Goal: Information Seeking & Learning: Learn about a topic

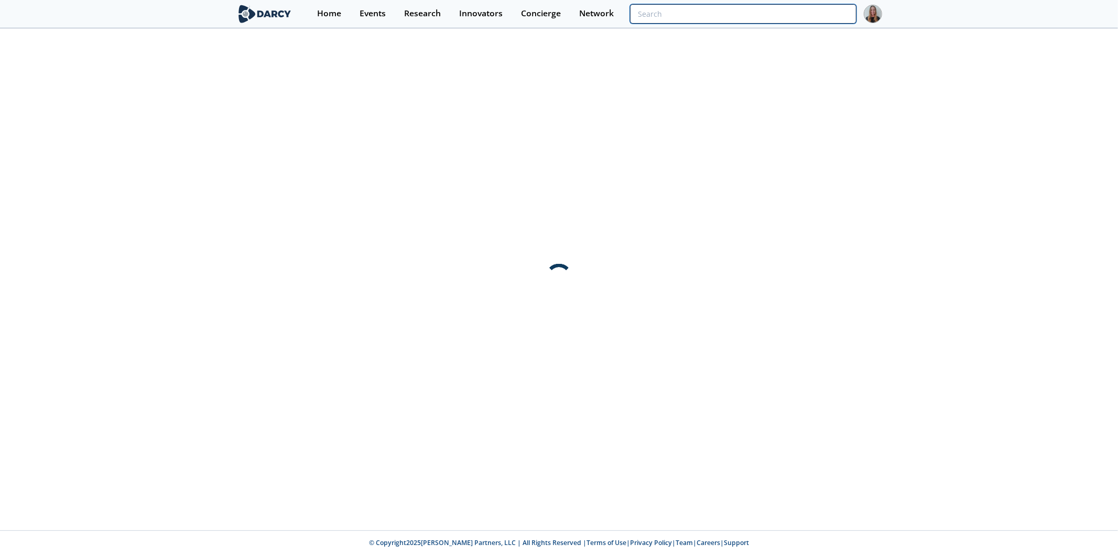
click at [805, 17] on input "search" at bounding box center [743, 13] width 226 height 19
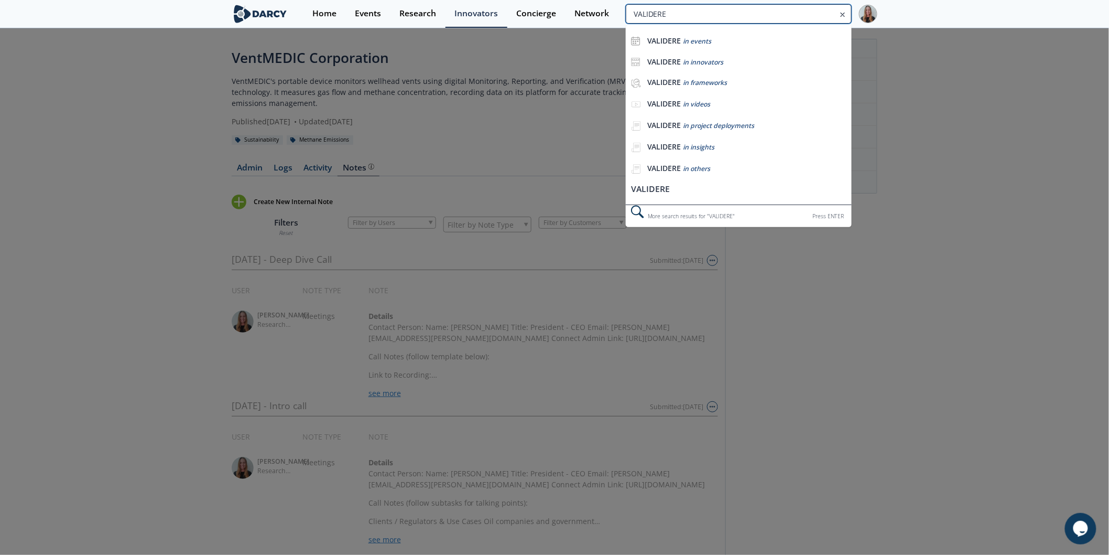
type input "VALIDERE"
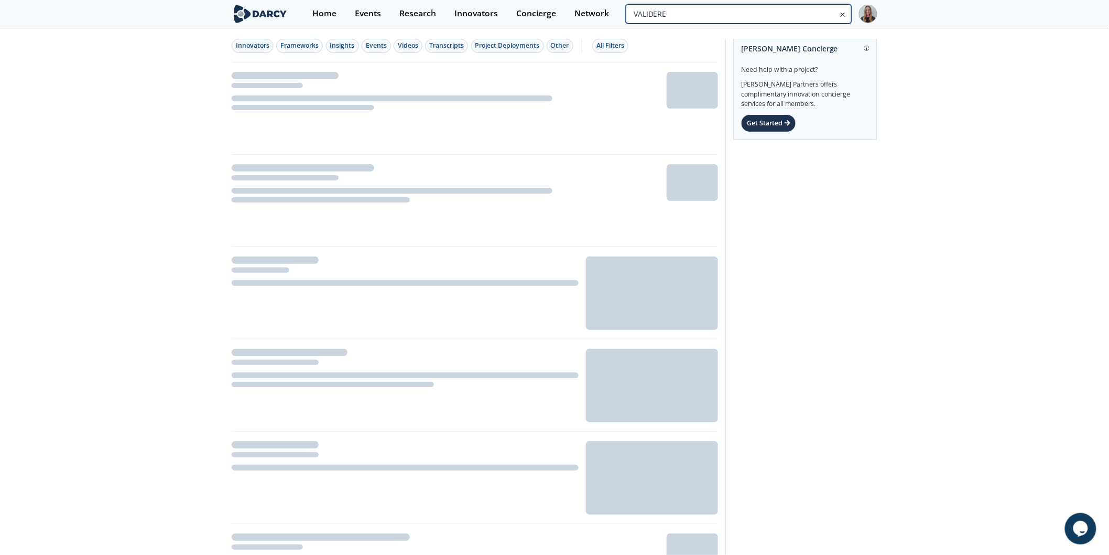
click at [818, 17] on input "VALIDERE" at bounding box center [739, 13] width 226 height 19
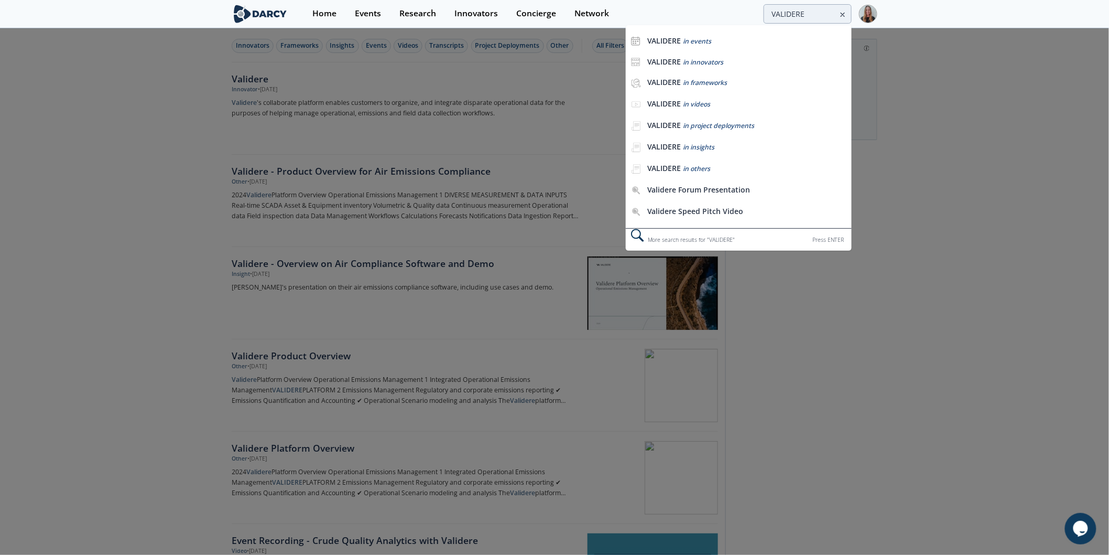
click at [258, 68] on div at bounding box center [554, 277] width 1109 height 555
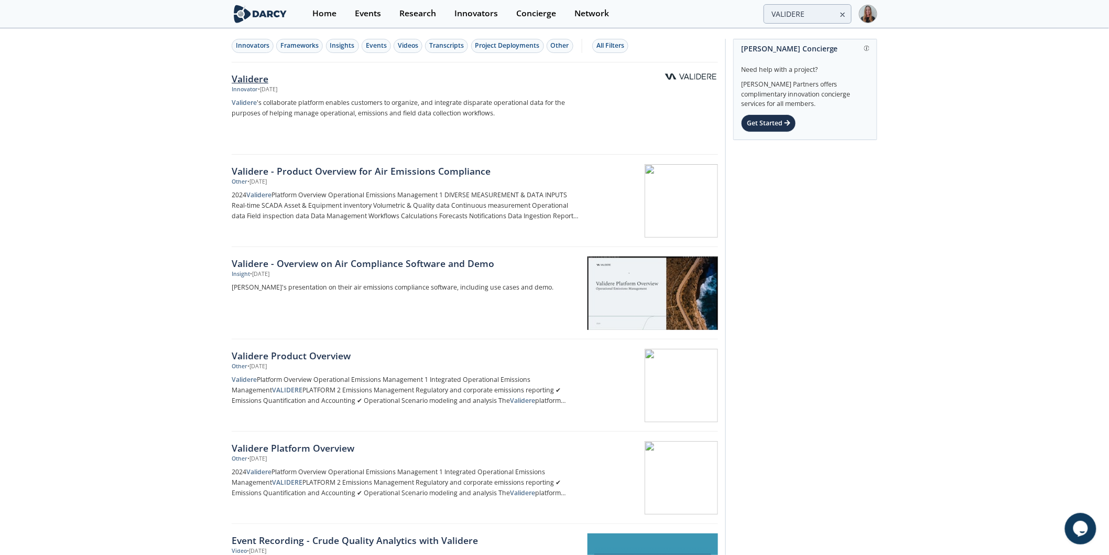
click at [261, 85] on div "Validere" at bounding box center [405, 79] width 347 height 14
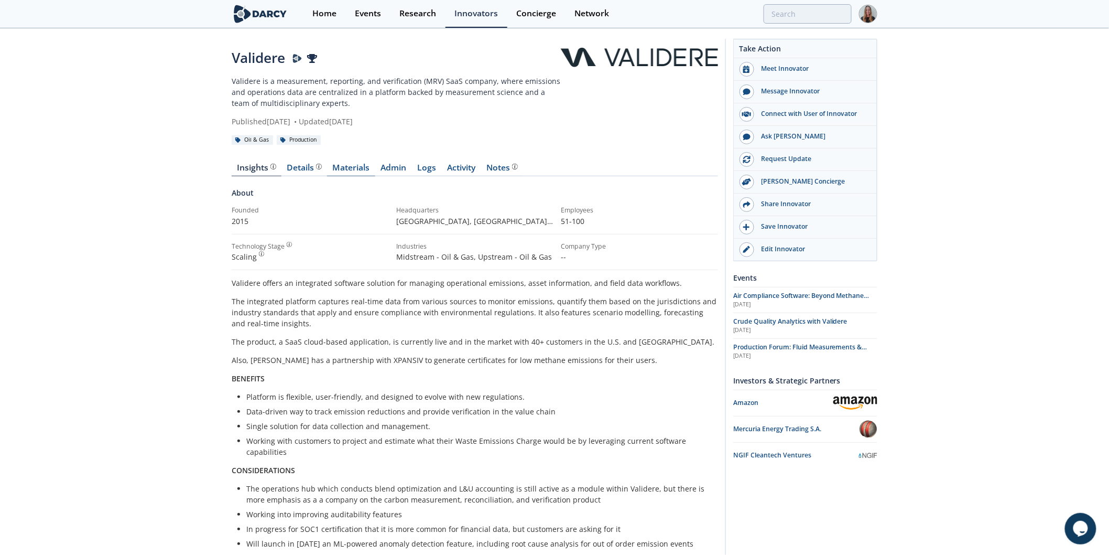
click at [362, 166] on link "Materials" at bounding box center [351, 170] width 48 height 13
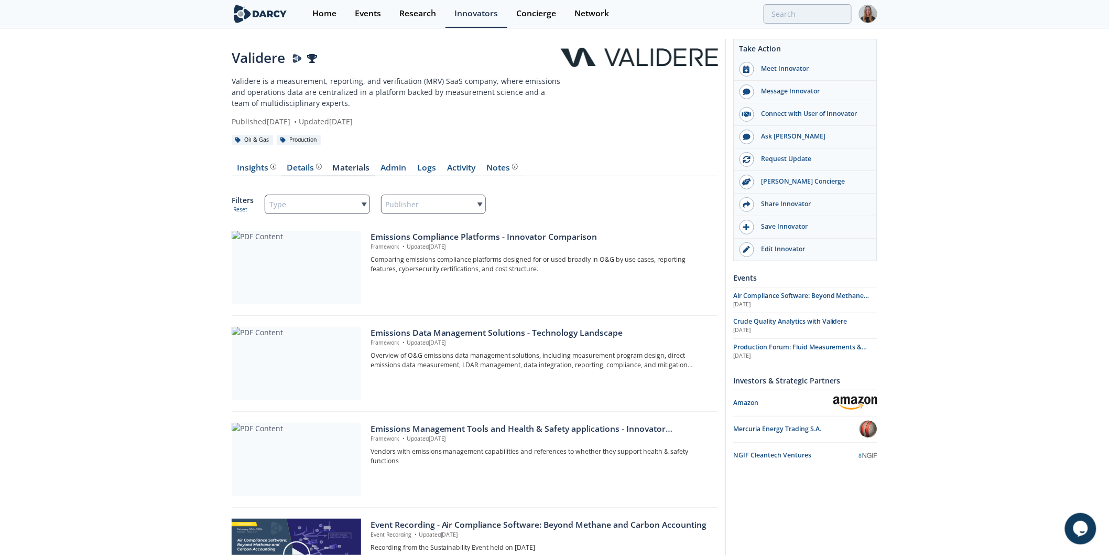
click at [305, 164] on div "Details Product overview, business model, technology and applications as added …" at bounding box center [304, 168] width 35 height 8
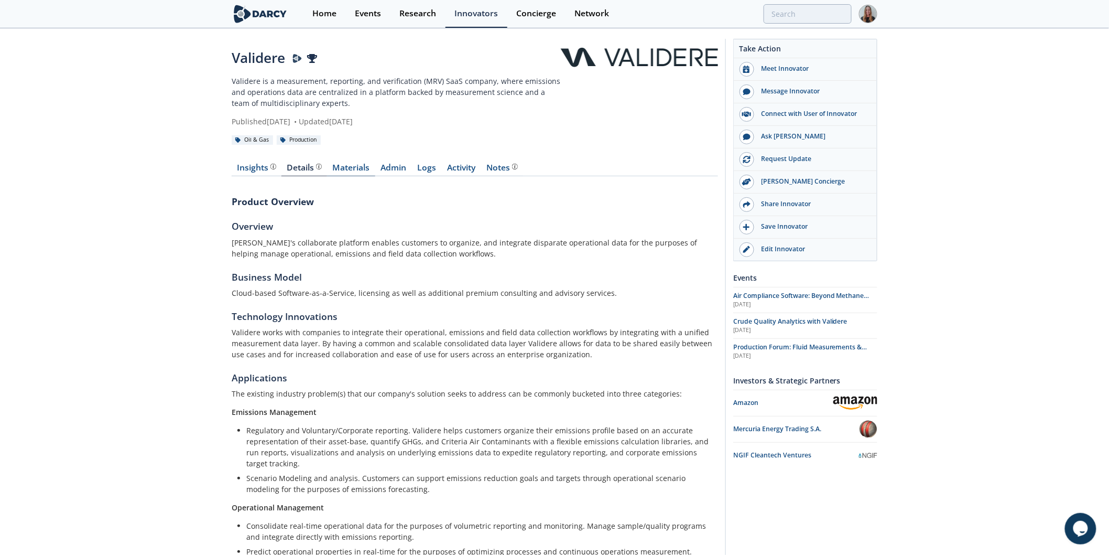
click at [340, 165] on link "Materials" at bounding box center [351, 170] width 48 height 13
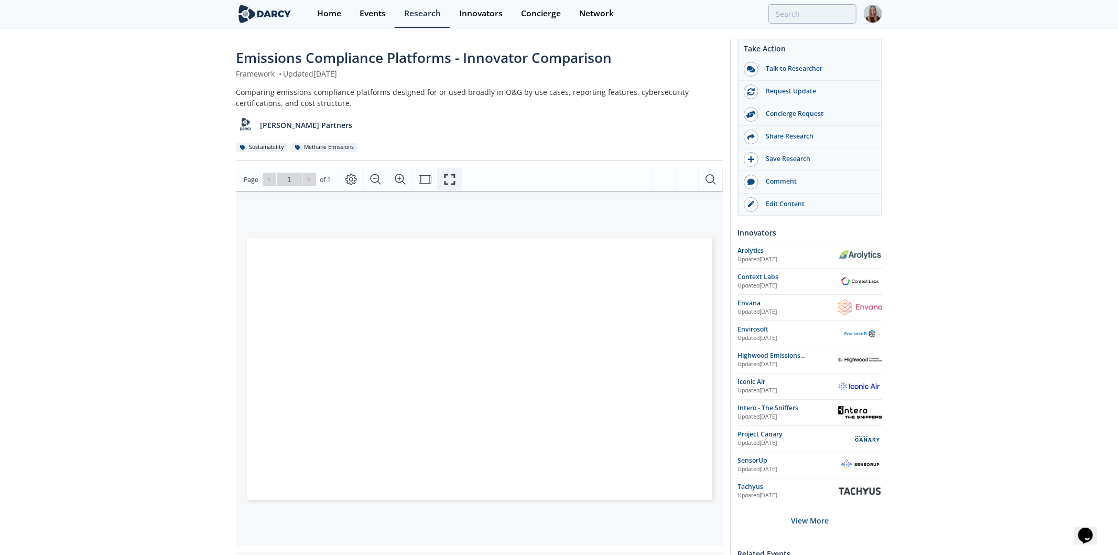
click at [451, 190] on button "Fullscreen" at bounding box center [449, 179] width 25 height 23
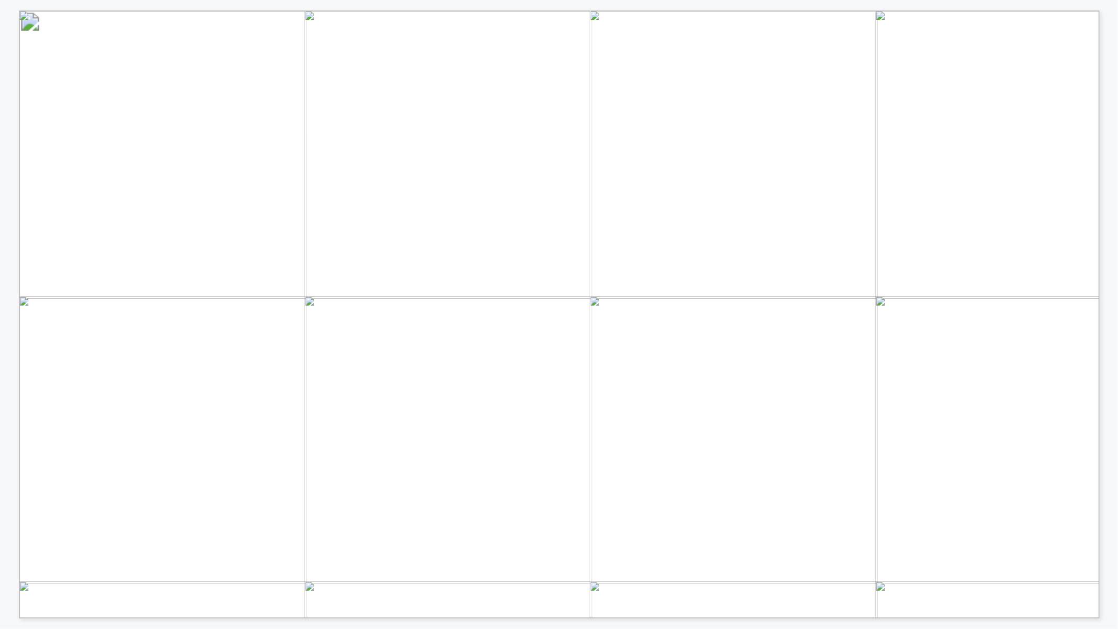
drag, startPoint x: 929, startPoint y: 537, endPoint x: 997, endPoint y: 537, distance: 68.1
click at [52, 44] on tr "⬤ ⬤ ⬤ ⬤ ⬤ ⬤ ⬤ ⬤ ⭘ ⭘ ⭘ ⬤ ⬤ ⭘ $$ - $$$" at bounding box center [36, 44] width 31 height 0
click at [993, 537] on span "⭘" at bounding box center [986, 537] width 14 height 18
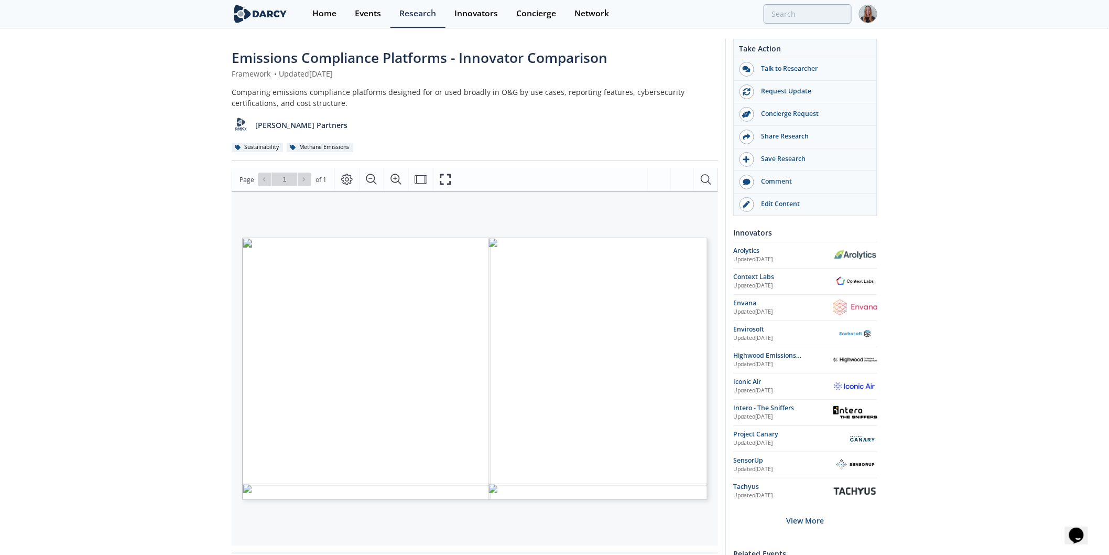
click at [792, 24] on div "Home Events Research Innovators Concierge Network" at bounding box center [590, 14] width 574 height 28
click at [793, 24] on div "Home Events Research Innovators Concierge Network" at bounding box center [590, 14] width 574 height 28
click at [806, 13] on input "search" at bounding box center [739, 13] width 226 height 19
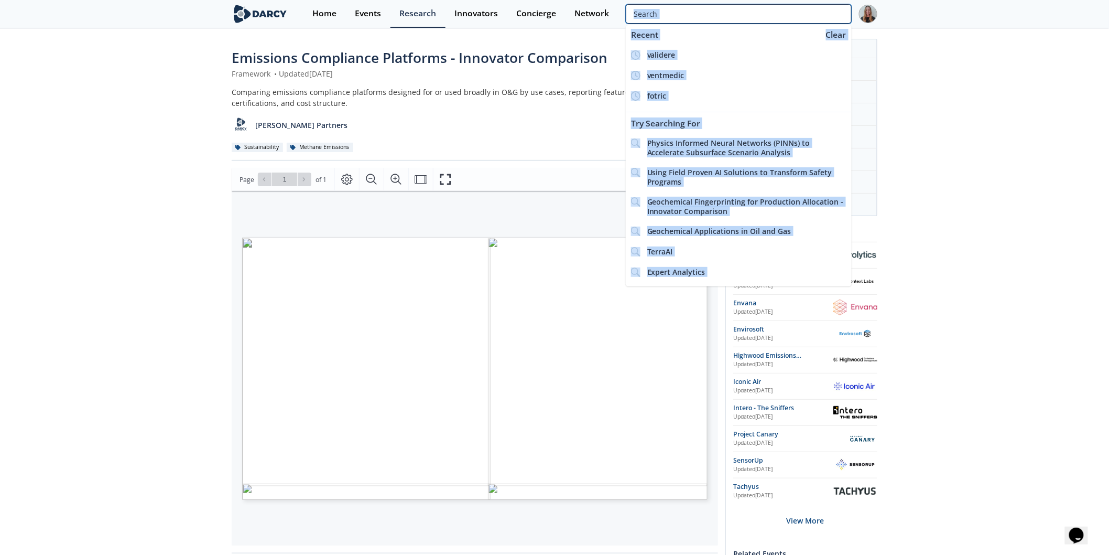
click at [806, 13] on input "search" at bounding box center [739, 13] width 226 height 19
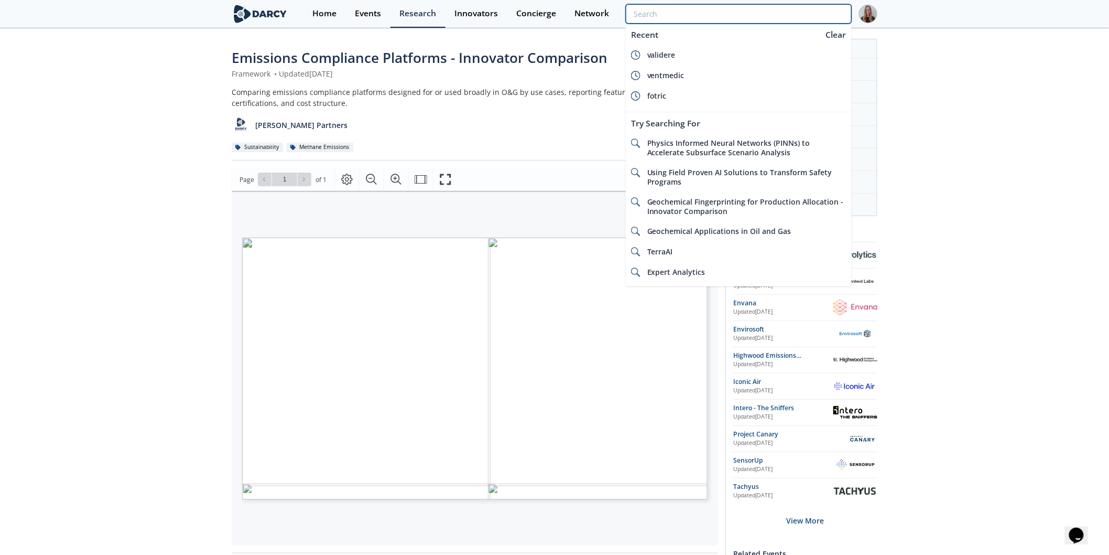
click at [806, 13] on input "search" at bounding box center [739, 13] width 226 height 19
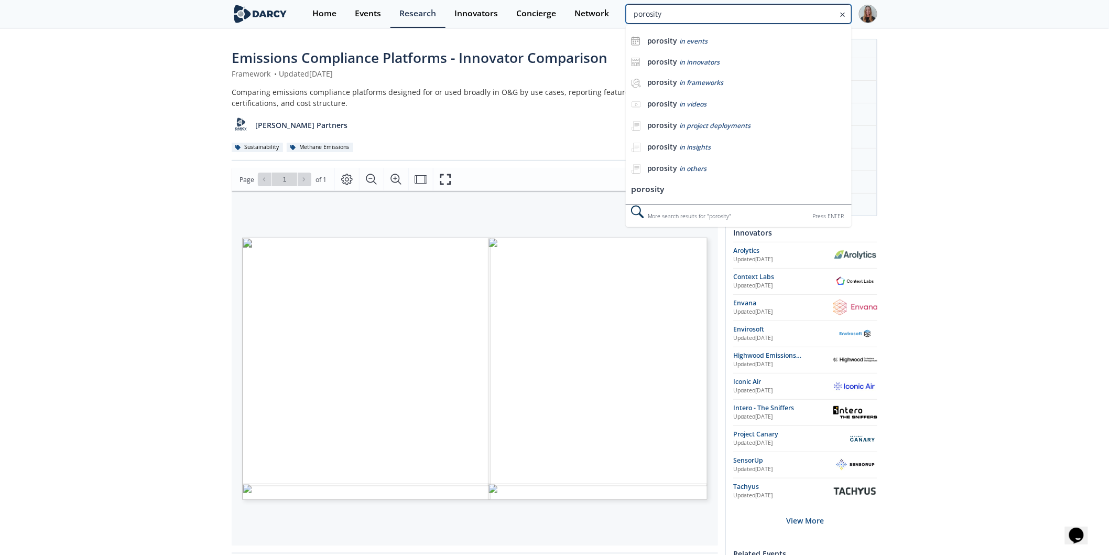
type input "porosity"
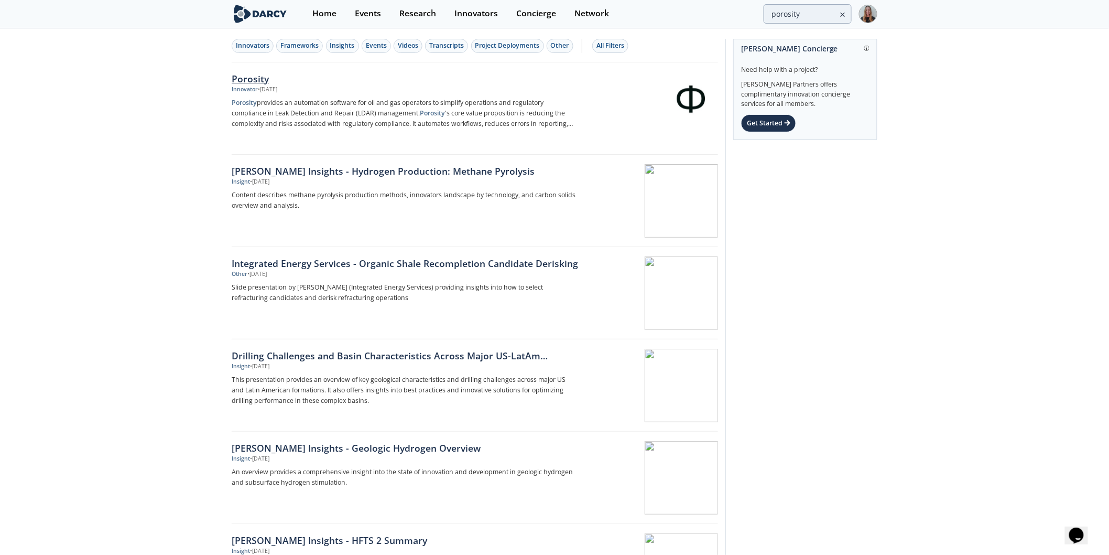
click at [268, 77] on div "Porosity" at bounding box center [405, 79] width 347 height 14
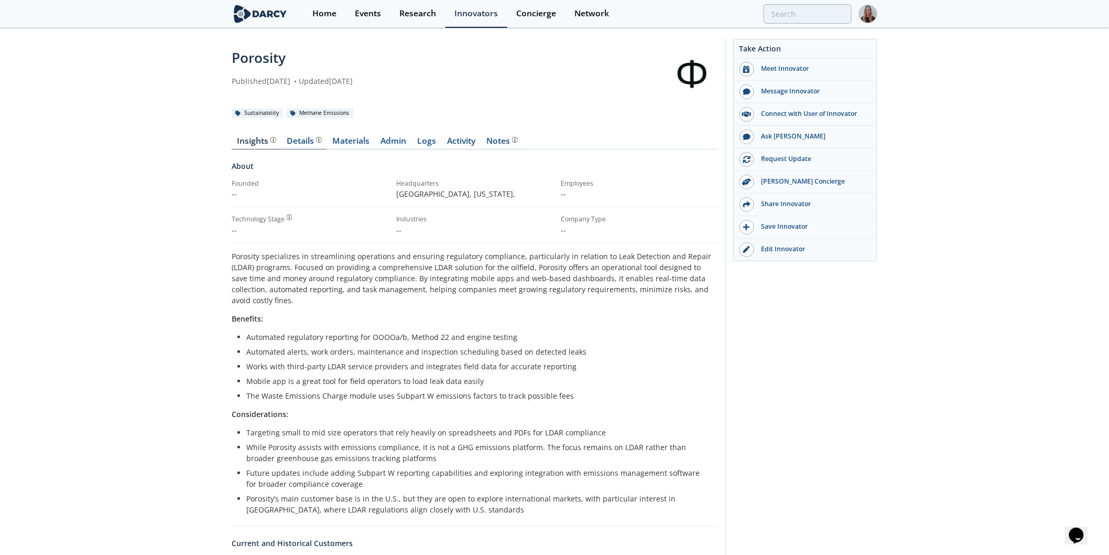
click at [302, 137] on div "Details" at bounding box center [304, 141] width 35 height 8
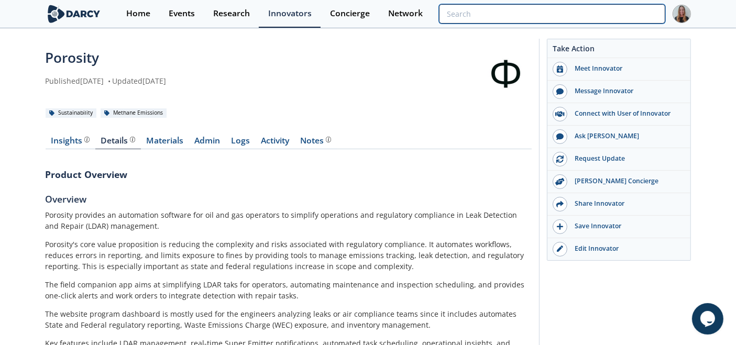
click at [594, 20] on input "search" at bounding box center [552, 13] width 226 height 19
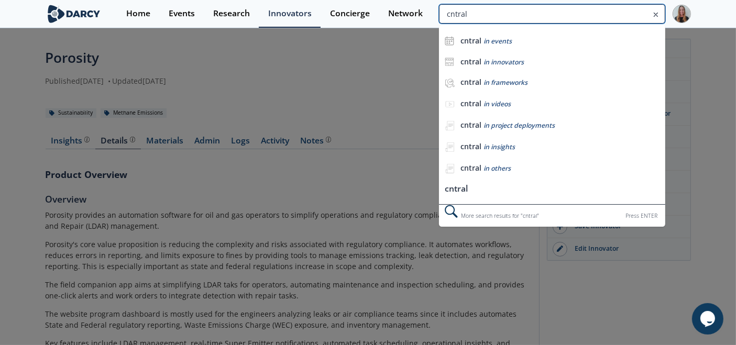
type input "cntral"
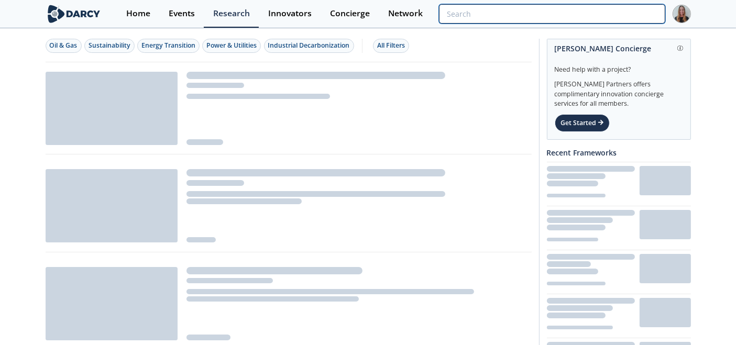
click at [616, 11] on input "search" at bounding box center [552, 13] width 226 height 19
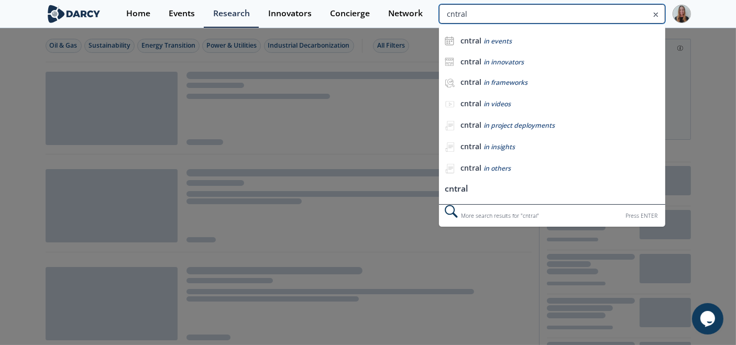
type input "cntral"
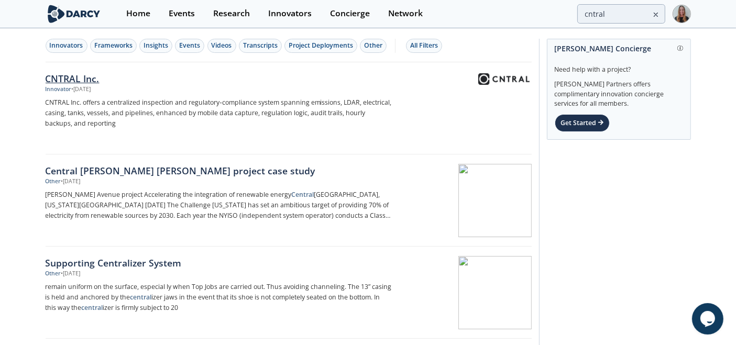
click at [49, 90] on div "Innovator" at bounding box center [59, 89] width 26 height 8
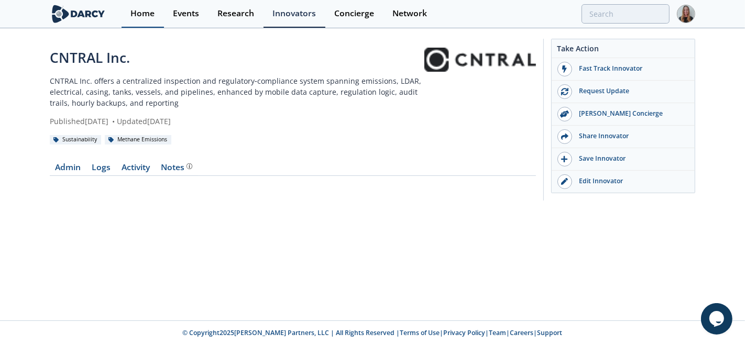
type input "cntral"
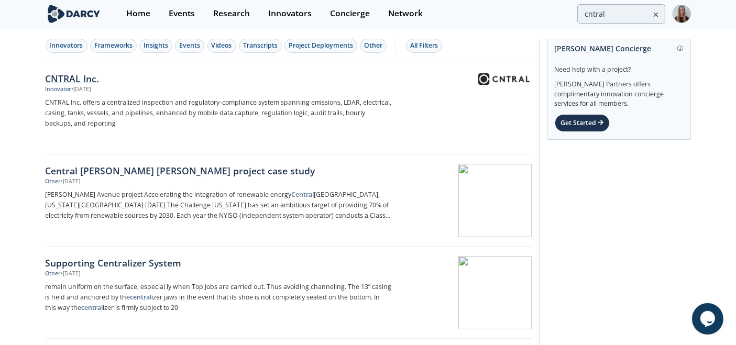
click at [489, 88] on div at bounding box center [466, 98] width 132 height 51
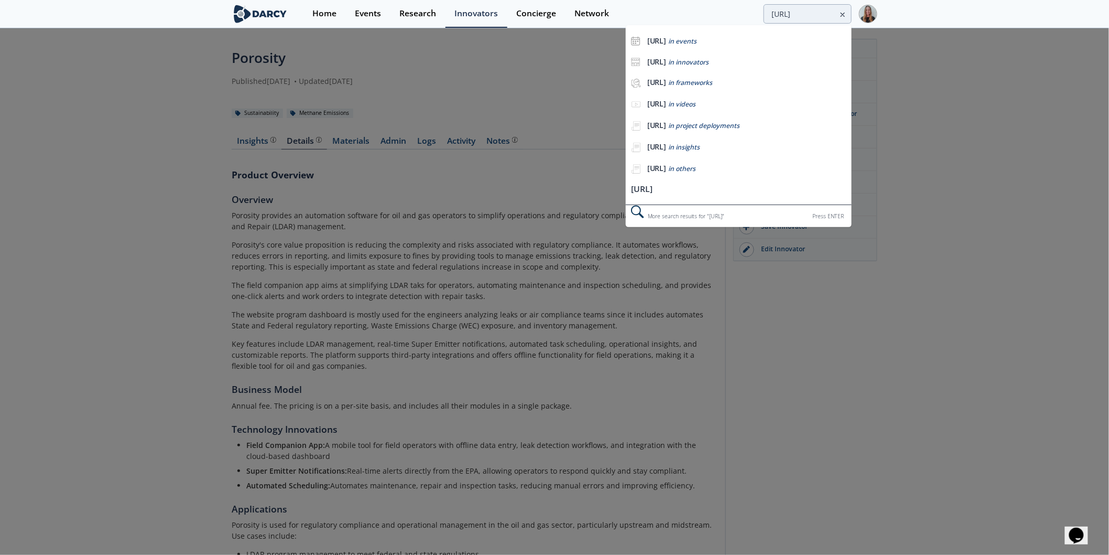
type input "[URL]"
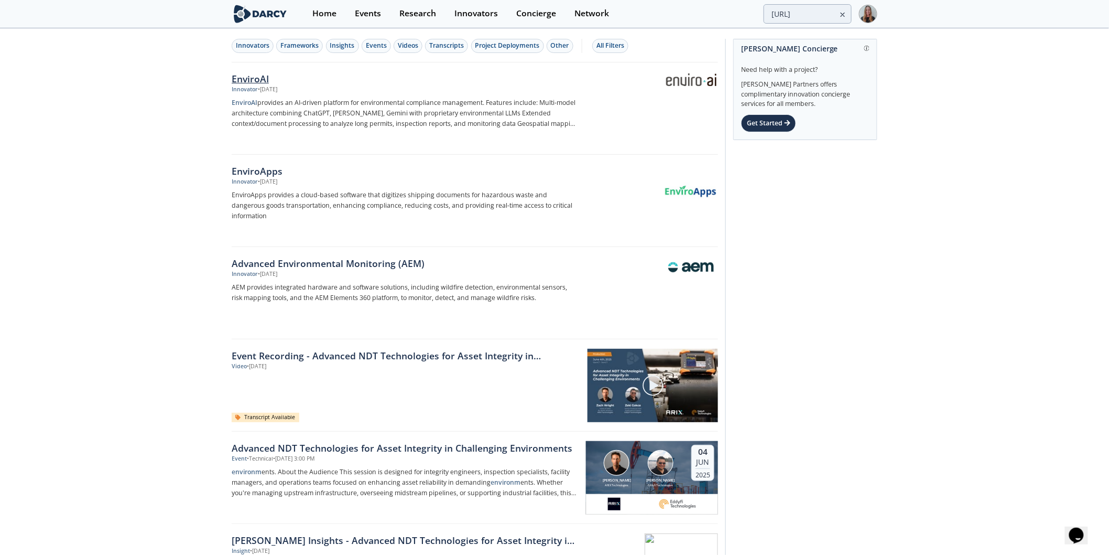
click at [257, 70] on link "EnviroAI Innovator • [DATE] EnviroAI provides an AI-driven platform for environ…" at bounding box center [475, 108] width 486 height 92
